Goal: Task Accomplishment & Management: Manage account settings

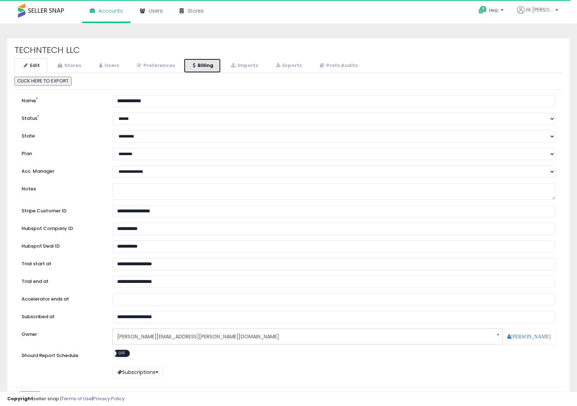
click at [195, 65] on link "Billing" at bounding box center [202, 65] width 37 height 15
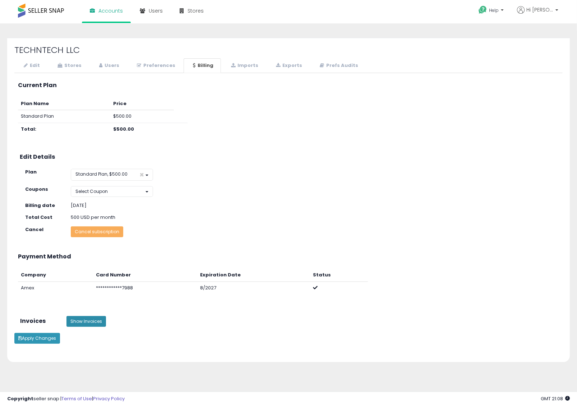
click at [83, 320] on button "Show Invoices" at bounding box center [87, 321] width 40 height 11
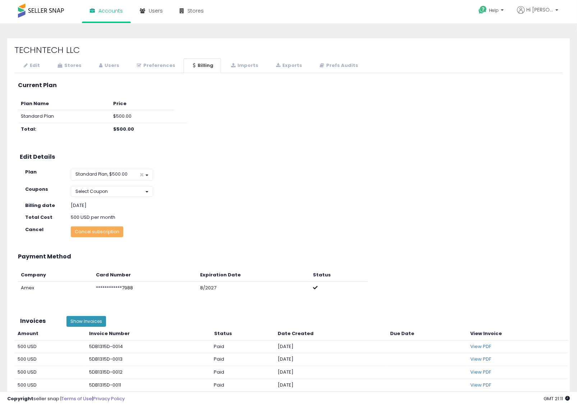
click at [261, 102] on div "Plan Name Price Standard Plan $500.00 Total: $500.00" at bounding box center [283, 119] width 552 height 45
click at [80, 65] on link "Stores" at bounding box center [68, 65] width 41 height 15
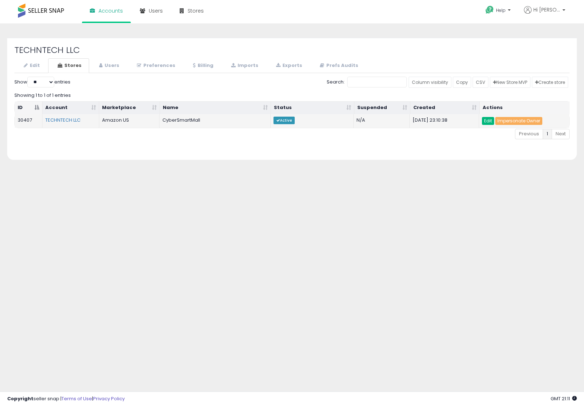
click at [488, 120] on link "Edit" at bounding box center [488, 121] width 12 height 8
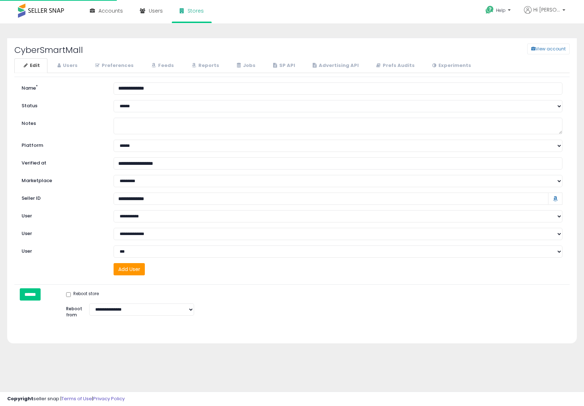
select select "**"
click at [60, 63] on icon at bounding box center [59, 65] width 3 height 5
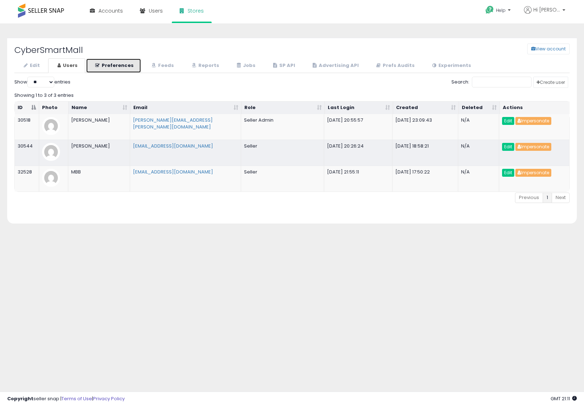
click at [126, 68] on link "Preferences" at bounding box center [113, 65] width 55 height 15
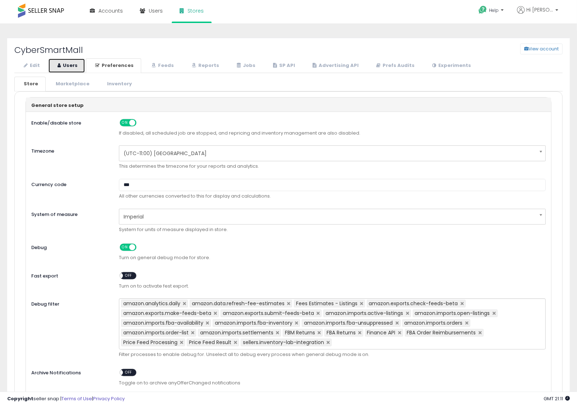
click at [68, 67] on link "Users" at bounding box center [66, 65] width 37 height 15
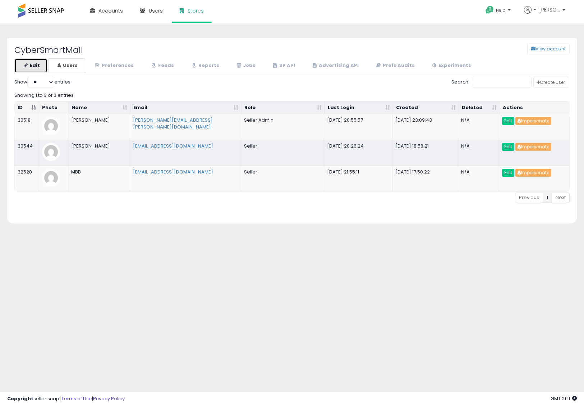
click at [24, 62] on link "Edit" at bounding box center [30, 65] width 33 height 15
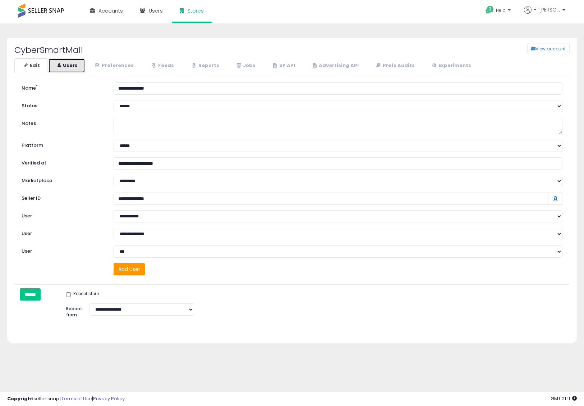
click at [76, 63] on link "Users" at bounding box center [66, 65] width 37 height 15
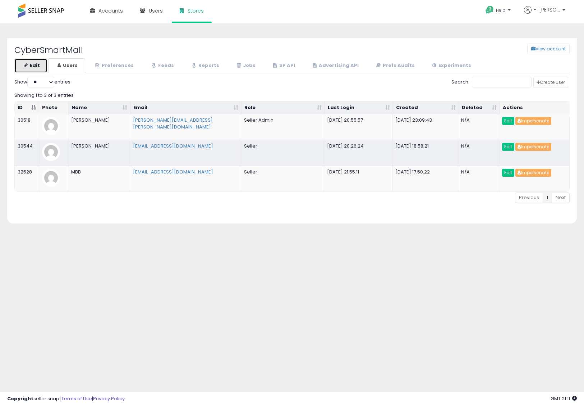
click at [37, 69] on link "Edit" at bounding box center [30, 65] width 33 height 15
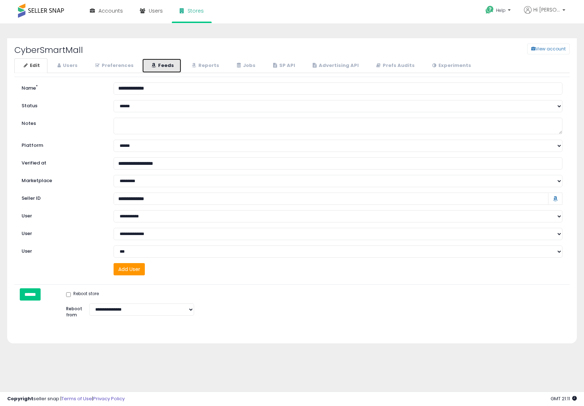
click at [172, 63] on link "Feeds" at bounding box center [162, 65] width 40 height 15
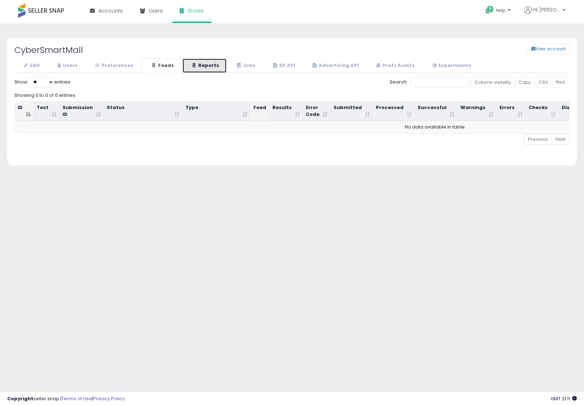
click at [202, 64] on link "Reports" at bounding box center [204, 65] width 45 height 15
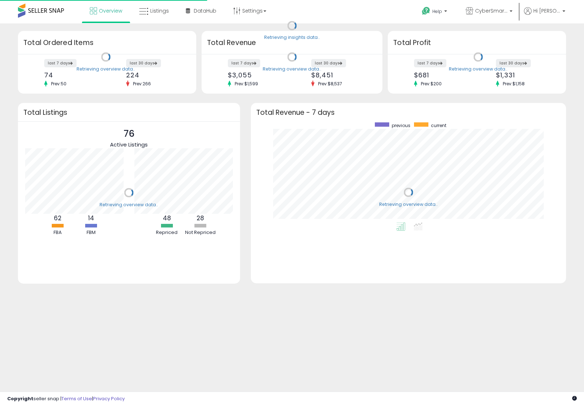
scroll to position [100, 301]
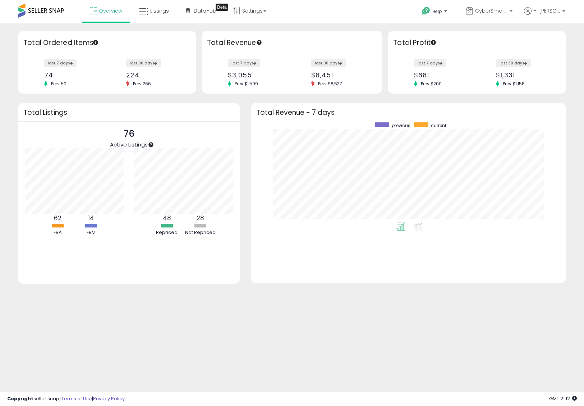
click at [373, 30] on div "Retrieving insights data.. Retrieving overview data.. Total Ordered Items last …" at bounding box center [292, 172] width 584 height 298
click at [511, 12] on b at bounding box center [511, 12] width 3 height 5
click at [572, 54] on div "Retrieving insights data.. Retrieving overview data.. Total Ordered Items last …" at bounding box center [292, 166] width 577 height 271
click at [569, 210] on div "Retrieving overview data.. Total Revenue - 7 days previous current" at bounding box center [409, 197] width 326 height 189
click at [488, 15] on p "CyberSmartMall" at bounding box center [489, 11] width 47 height 9
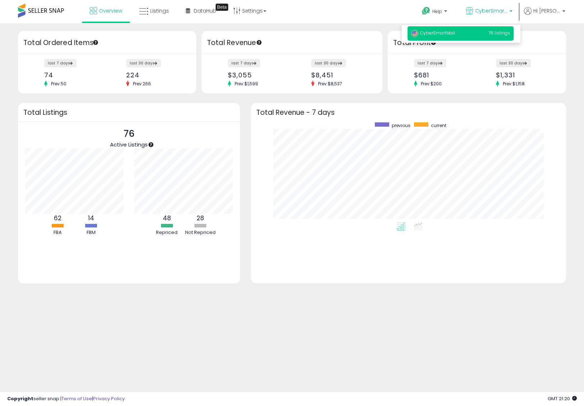
click at [559, 139] on div "previous current" at bounding box center [408, 202] width 315 height 162
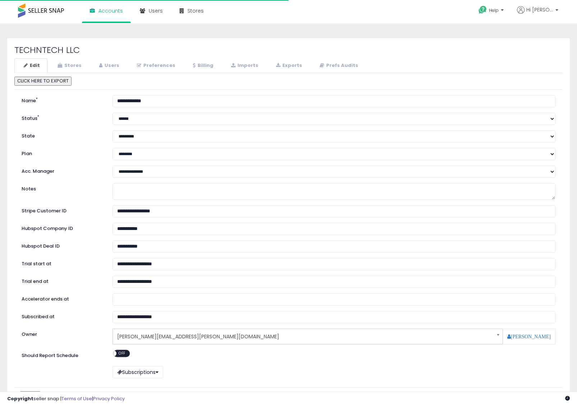
select select "**"
click at [104, 67] on link "Users" at bounding box center [108, 65] width 37 height 15
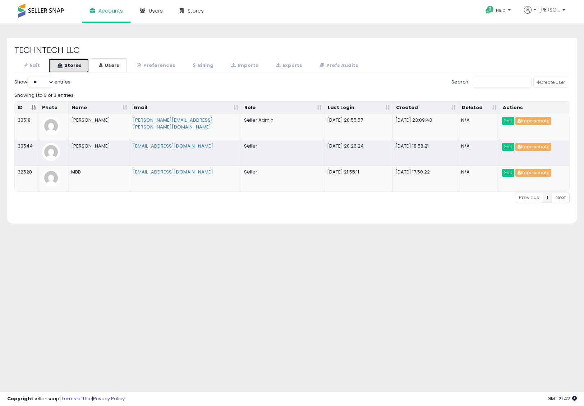
click at [70, 65] on link "Stores" at bounding box center [68, 65] width 41 height 15
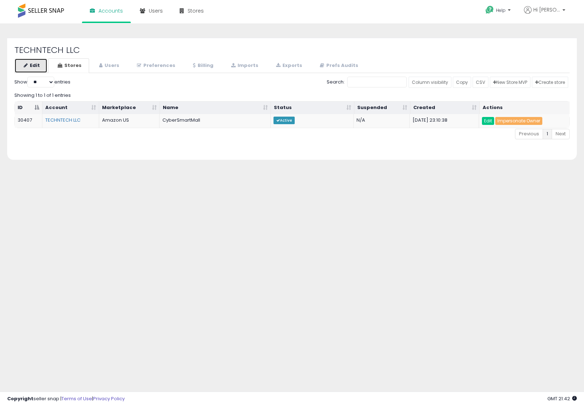
click at [37, 65] on link "Edit" at bounding box center [30, 65] width 33 height 15
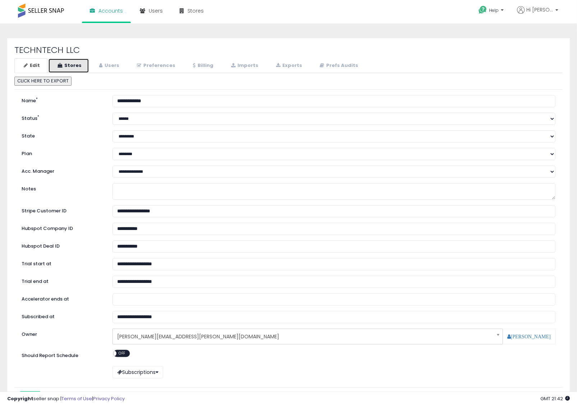
click at [64, 63] on link "Stores" at bounding box center [68, 65] width 41 height 15
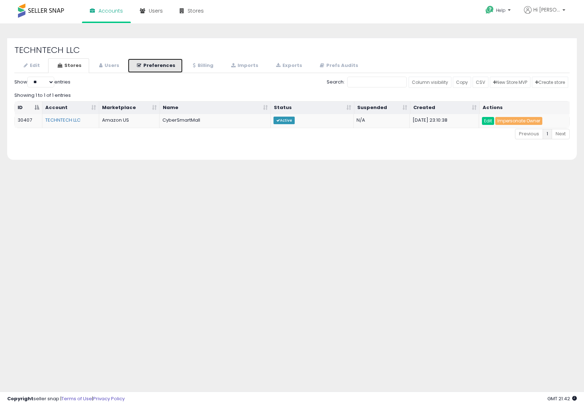
click at [140, 61] on link "Preferences" at bounding box center [155, 65] width 55 height 15
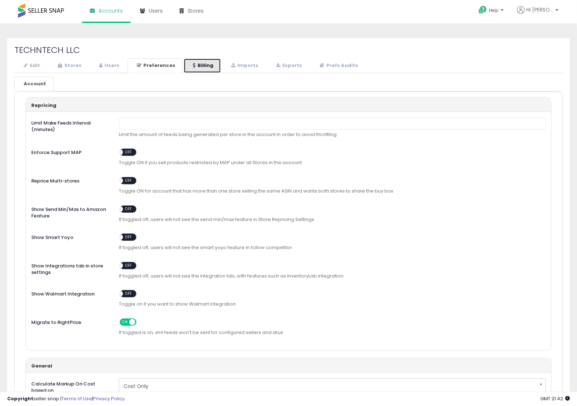
click at [201, 61] on link "Billing" at bounding box center [202, 65] width 37 height 15
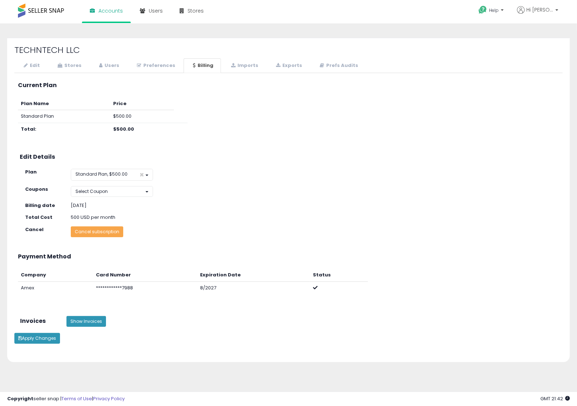
click at [107, 230] on button "Cancel subscription" at bounding box center [97, 231] width 52 height 11
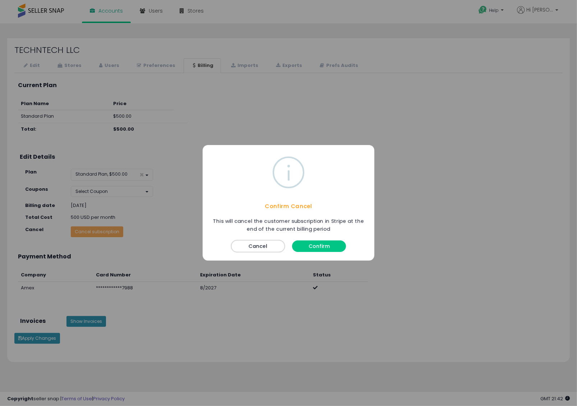
click at [263, 248] on button "Cancel" at bounding box center [258, 246] width 54 height 12
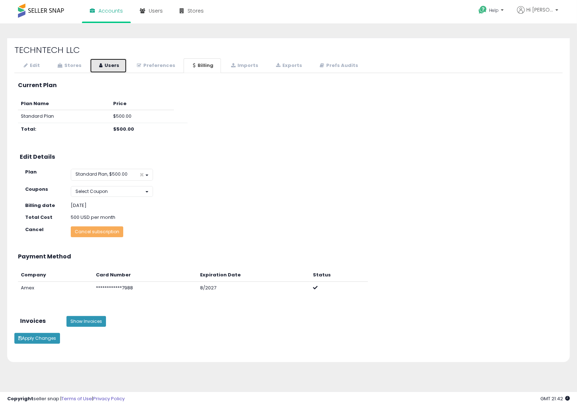
click at [99, 62] on link "Users" at bounding box center [108, 65] width 37 height 15
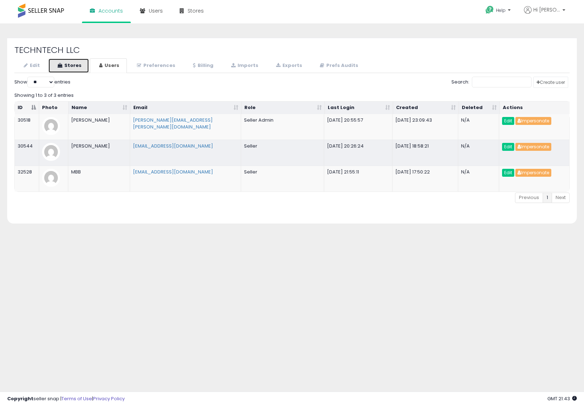
click at [67, 66] on link "Stores" at bounding box center [68, 65] width 41 height 15
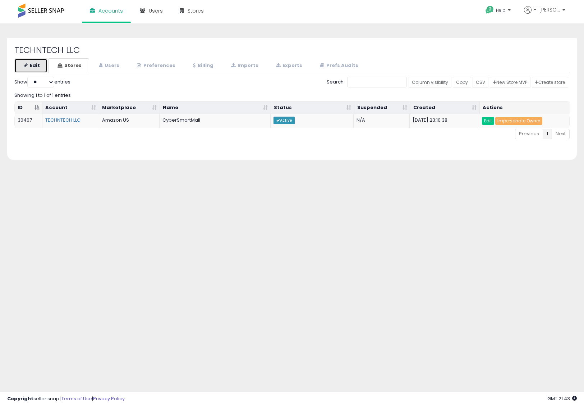
click at [35, 64] on link "Edit" at bounding box center [30, 65] width 33 height 15
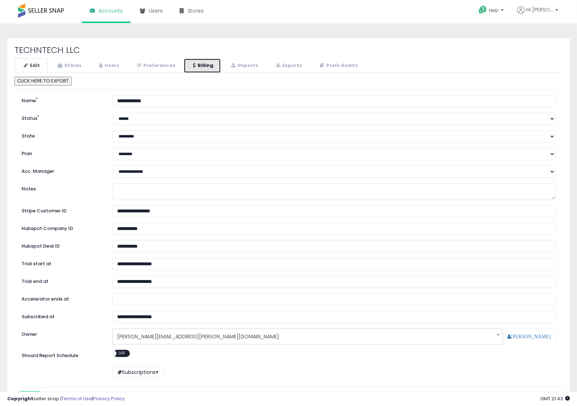
click at [212, 62] on link "Billing" at bounding box center [202, 65] width 37 height 15
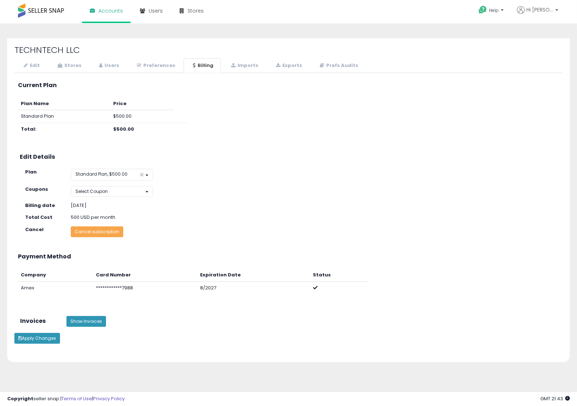
click at [93, 237] on button "Cancel subscription" at bounding box center [97, 231] width 52 height 11
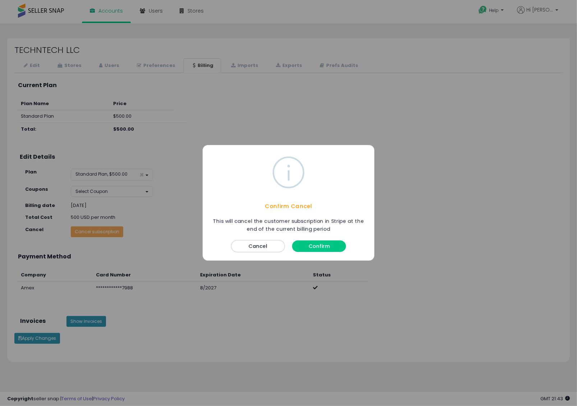
click at [323, 245] on button "Confirm" at bounding box center [319, 247] width 54 height 12
